Goal: Transaction & Acquisition: Book appointment/travel/reservation

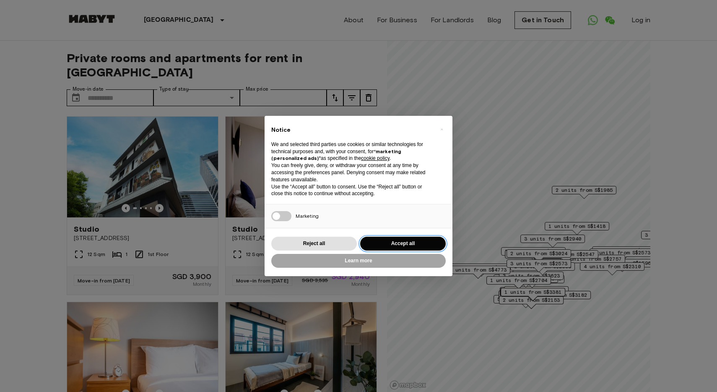
click at [389, 242] on button "Accept all" at bounding box center [403, 243] width 86 height 14
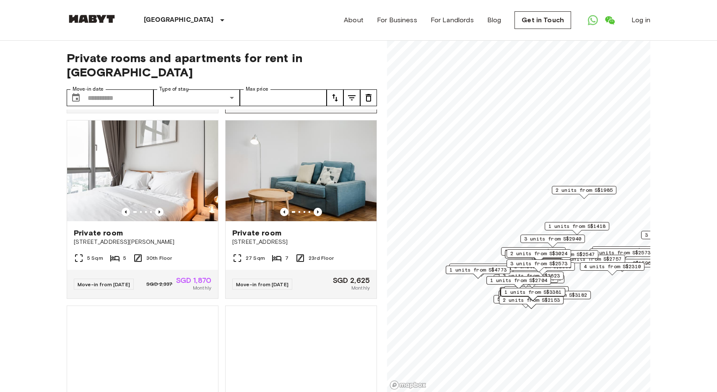
scroll to position [368, 0]
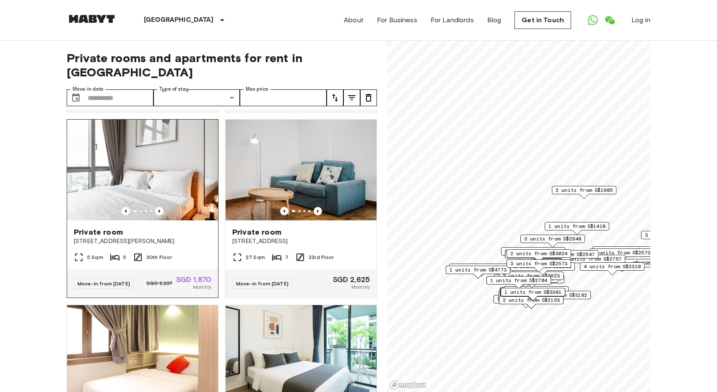
click at [167, 177] on img at bounding box center [142, 169] width 151 height 101
click at [123, 253] on span "5" at bounding box center [124, 257] width 3 height 8
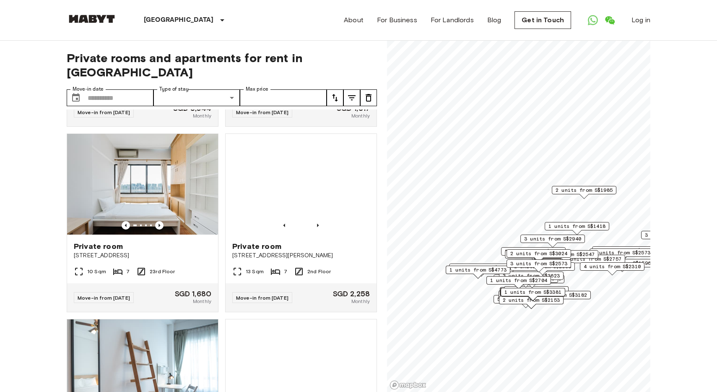
scroll to position [4615, 0]
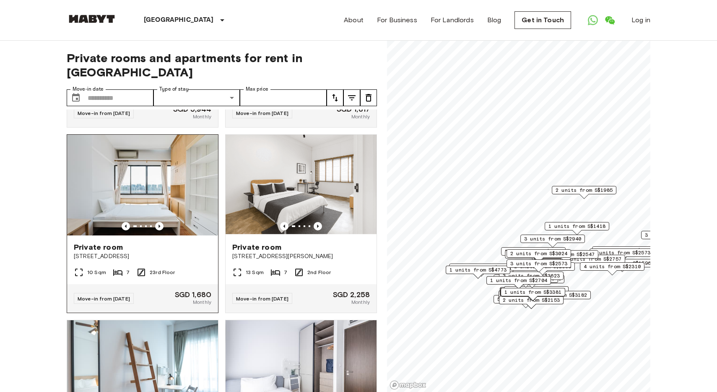
click at [148, 231] on img at bounding box center [142, 185] width 151 height 101
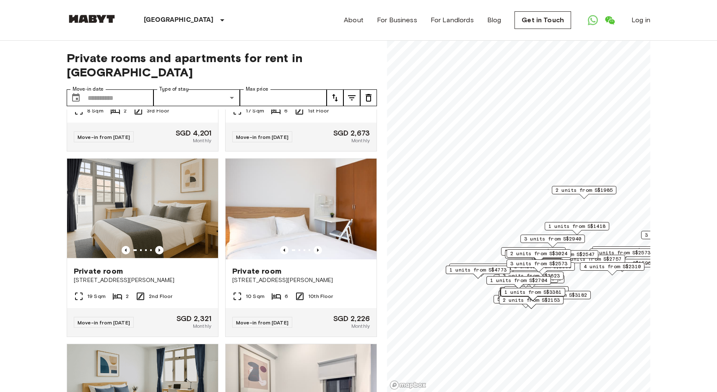
scroll to position [5361, 0]
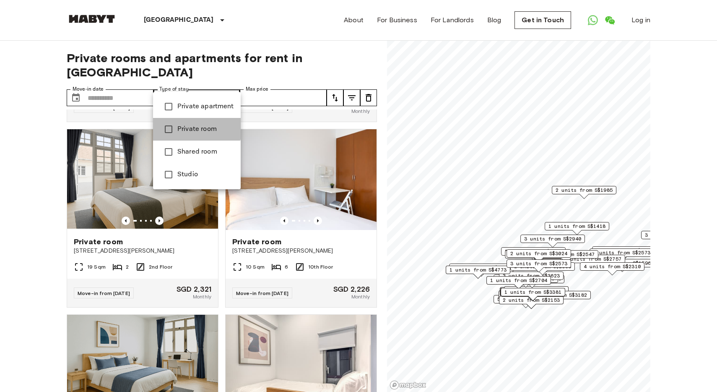
click at [185, 127] on span "Private room" at bounding box center [205, 129] width 57 height 10
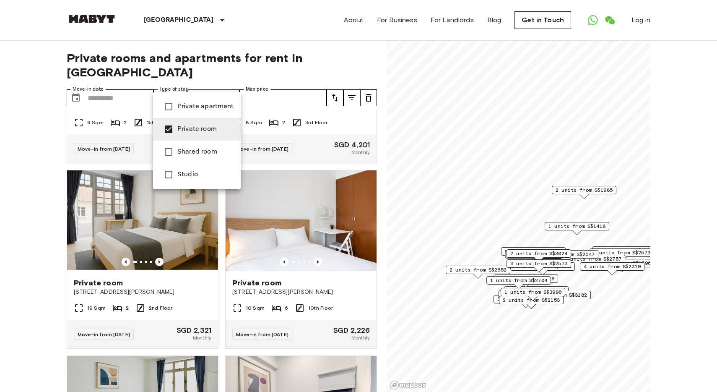
click at [199, 104] on span "Private apartment" at bounding box center [205, 106] width 57 height 10
type input "**********"
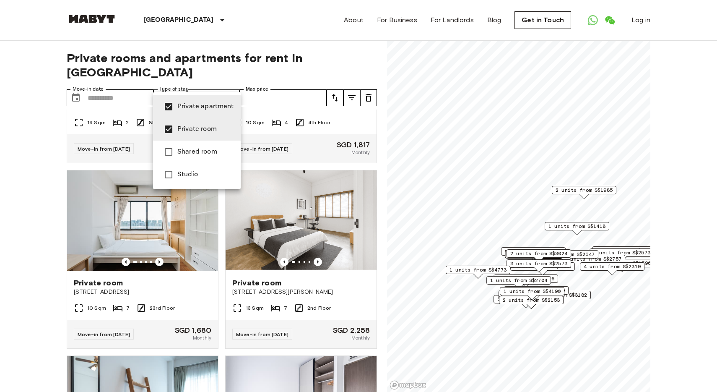
scroll to position [4220, 0]
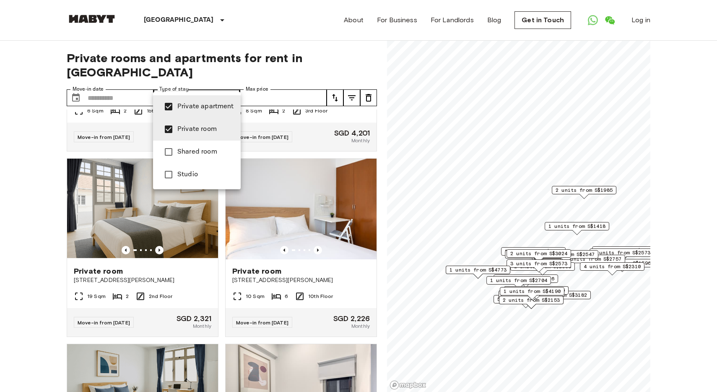
click at [268, 79] on div at bounding box center [358, 196] width 717 height 392
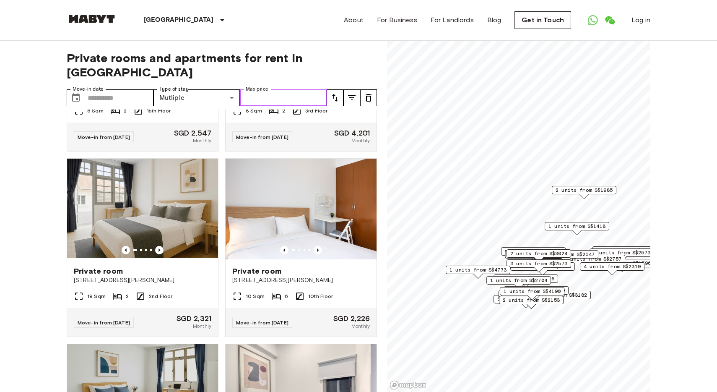
click at [306, 89] on input "Max price" at bounding box center [283, 97] width 87 height 17
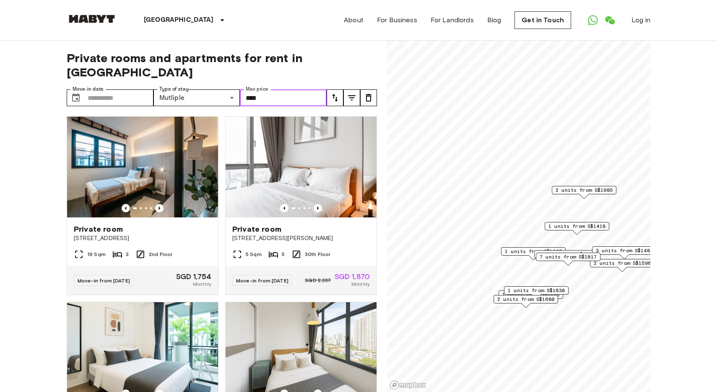
type input "****"
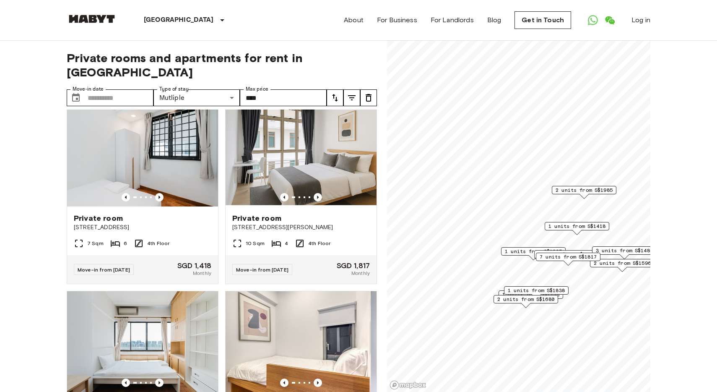
scroll to position [930, 0]
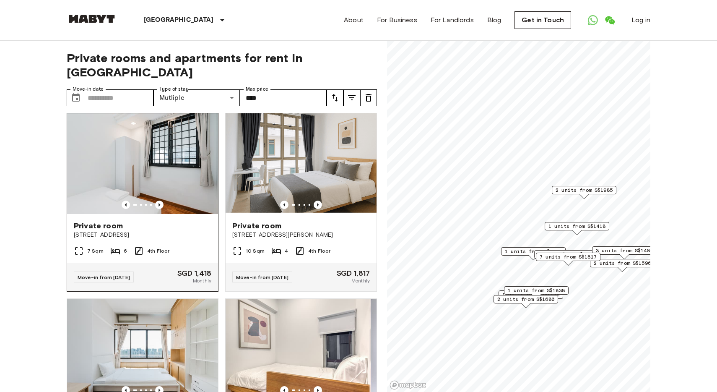
click at [183, 151] on img at bounding box center [142, 163] width 151 height 101
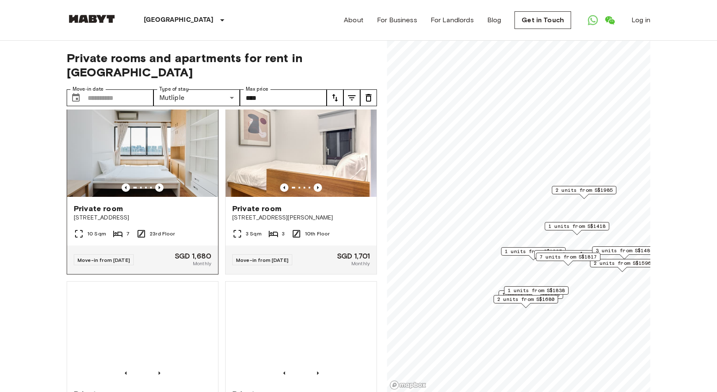
scroll to position [1126, 0]
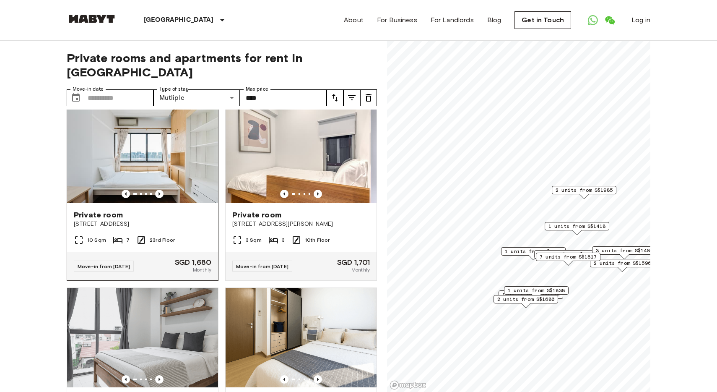
click at [187, 169] on img at bounding box center [142, 152] width 151 height 101
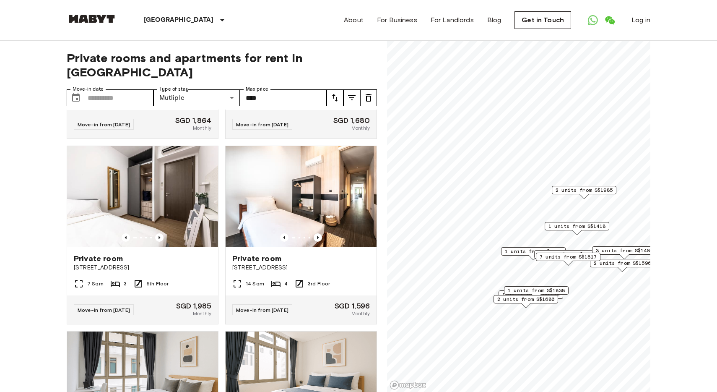
scroll to position [1653, 0]
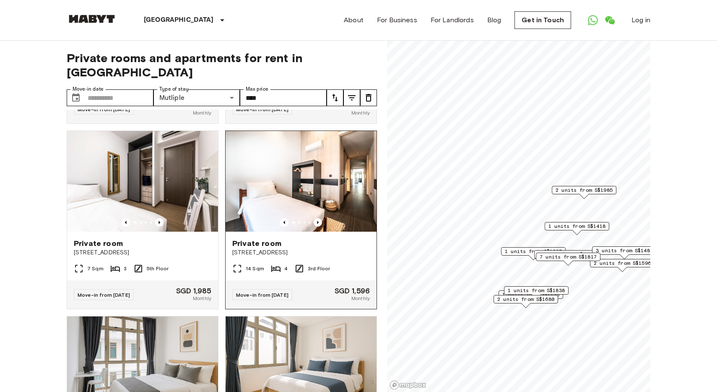
click at [327, 177] on img at bounding box center [301, 181] width 151 height 101
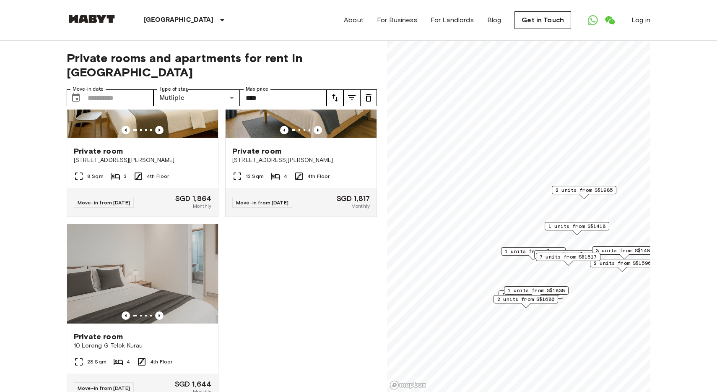
scroll to position [2129, 0]
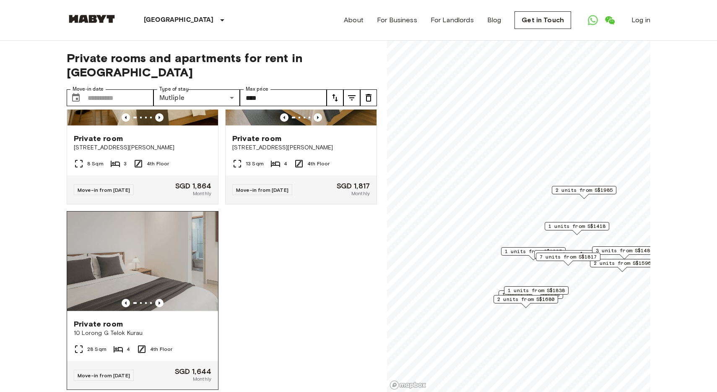
click at [157, 260] on img at bounding box center [142, 261] width 151 height 101
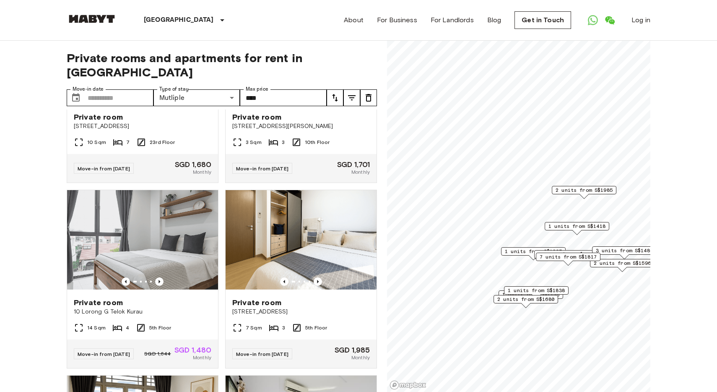
scroll to position [1206, 0]
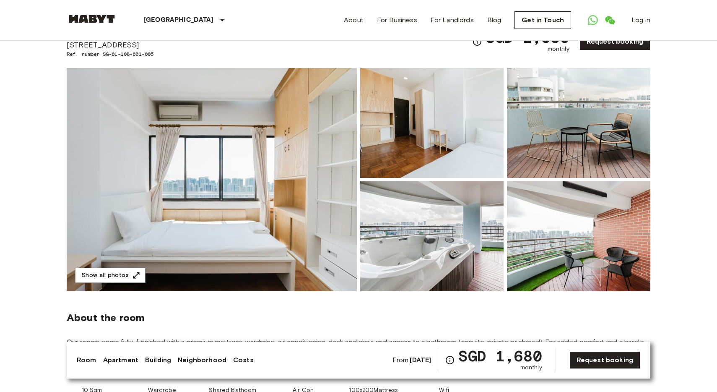
scroll to position [43, 0]
